Goal: Information Seeking & Learning: Compare options

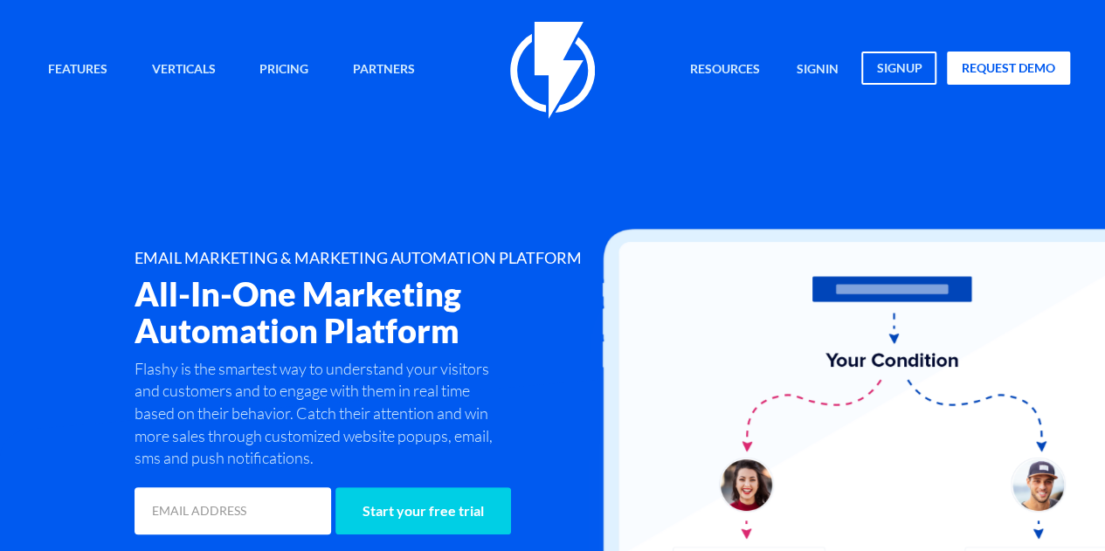
click at [559, 73] on img at bounding box center [552, 70] width 85 height 97
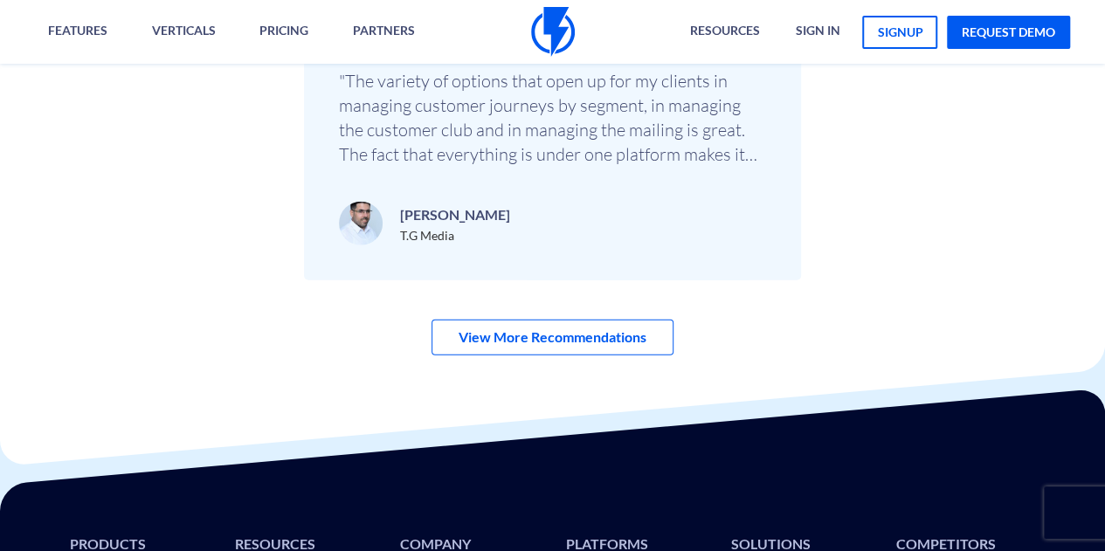
scroll to position [5918, 0]
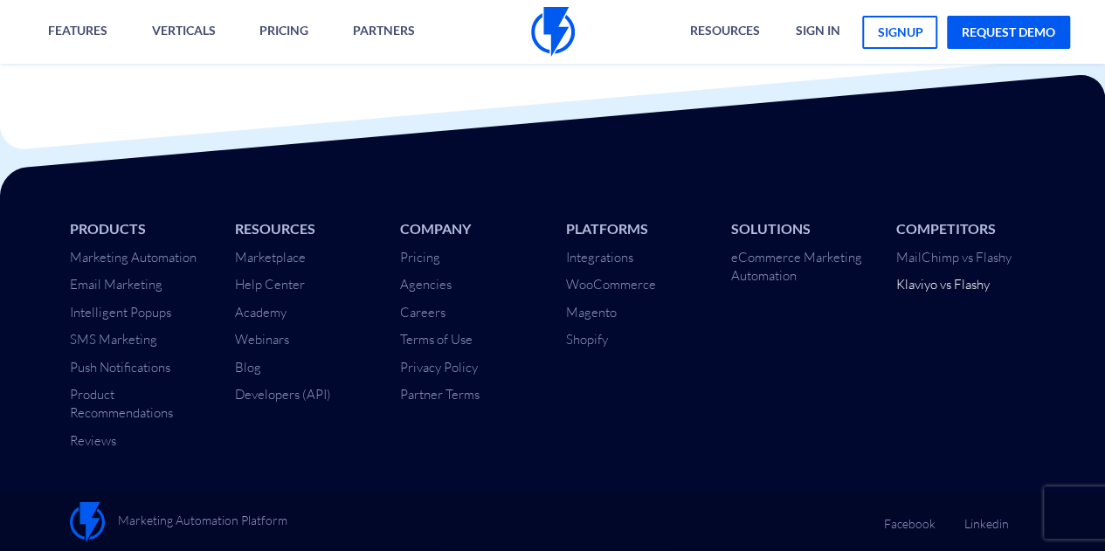
click at [950, 286] on link "Klaviyo vs Flashy" at bounding box center [942, 284] width 93 height 17
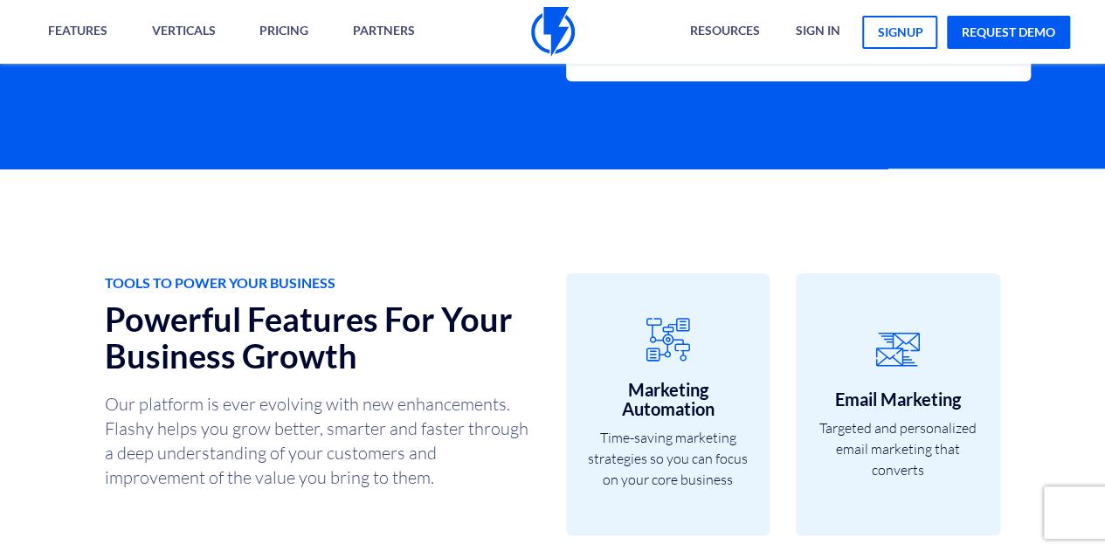
scroll to position [4661, 0]
